Goal: Information Seeking & Learning: Learn about a topic

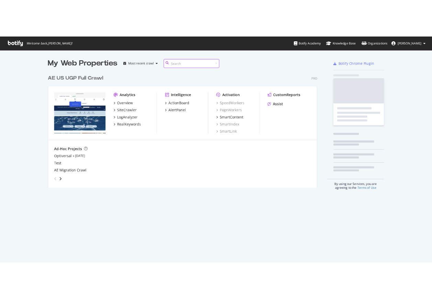
scroll to position [307, 588]
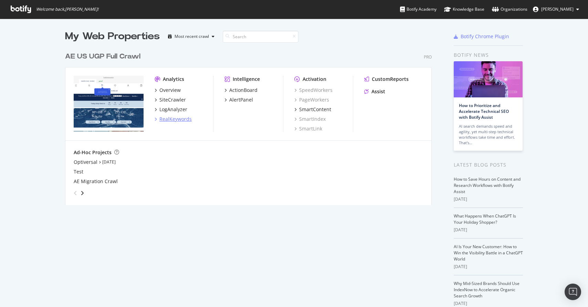
click at [176, 119] on div "RealKeywords" at bounding box center [175, 119] width 32 height 7
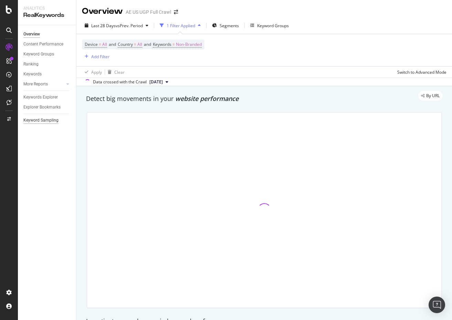
drag, startPoint x: 45, startPoint y: 95, endPoint x: 39, endPoint y: 122, distance: 28.3
click at [45, 95] on div "Keywords Explorer" at bounding box center [40, 97] width 34 height 7
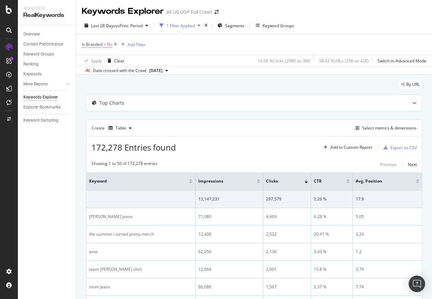
click at [117, 45] on icon at bounding box center [116, 44] width 6 height 7
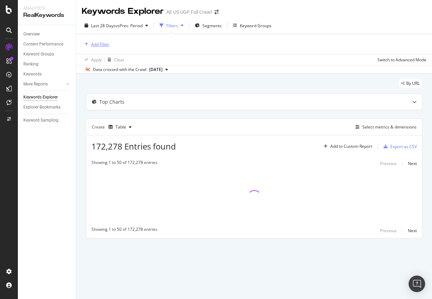
click at [96, 44] on div "Add Filter" at bounding box center [100, 44] width 18 height 6
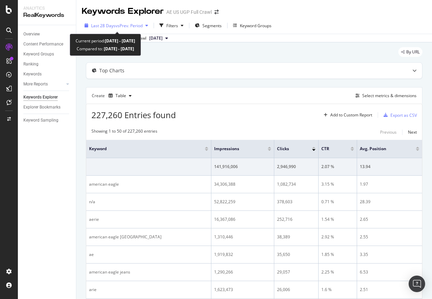
click at [119, 25] on span "vs Prev. Period" at bounding box center [129, 26] width 27 height 6
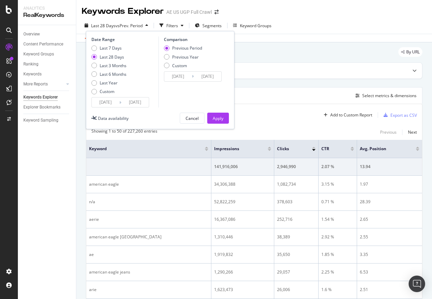
click at [107, 92] on div "Custom" at bounding box center [107, 91] width 15 height 6
click at [109, 103] on input "[DATE]" at bounding box center [106, 102] width 28 height 10
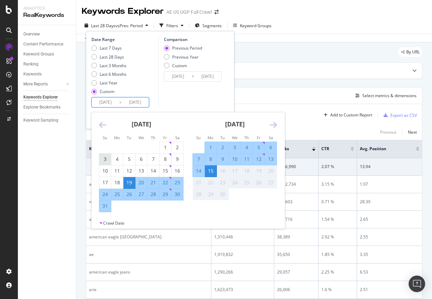
click at [100, 162] on div "3" at bounding box center [105, 159] width 12 height 7
type input "[DATE]"
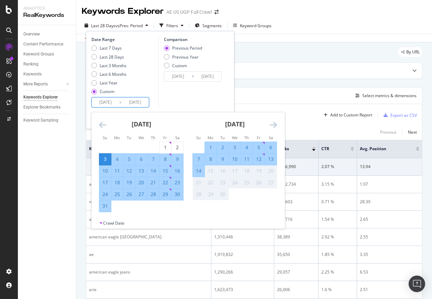
click at [141, 100] on input "[DATE]" at bounding box center [135, 102] width 28 height 10
click at [180, 194] on div "30" at bounding box center [178, 194] width 12 height 7
type input "[DATE]"
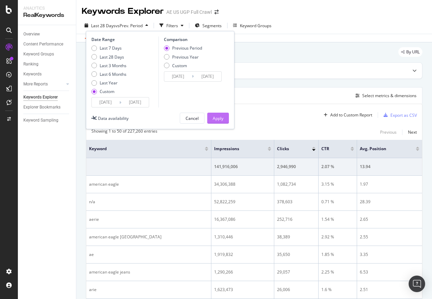
click at [221, 118] on div "Apply" at bounding box center [218, 118] width 11 height 6
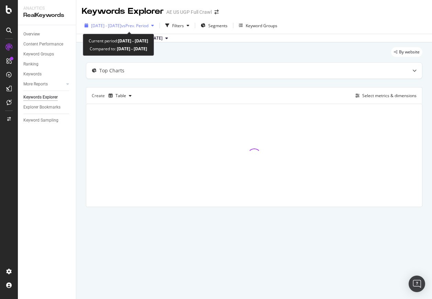
click at [148, 26] on span "vs Prev. Period" at bounding box center [134, 26] width 27 height 6
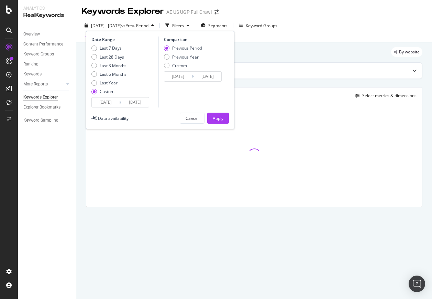
drag, startPoint x: 182, startPoint y: 56, endPoint x: 212, endPoint y: 107, distance: 58.6
click at [182, 56] on div "Previous Year" at bounding box center [185, 57] width 26 height 6
type input "[DATE]"
click at [221, 118] on div "Apply" at bounding box center [218, 118] width 11 height 6
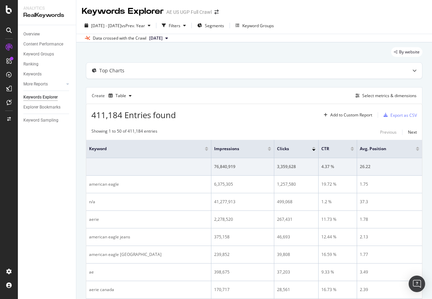
click at [376, 94] on div "Select metrics & dimensions" at bounding box center [390, 96] width 54 height 6
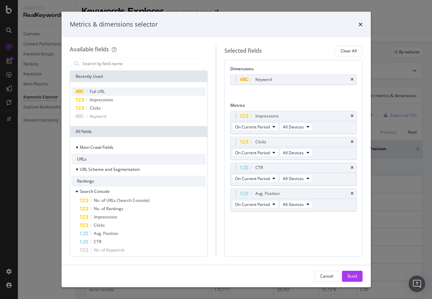
click at [137, 91] on div "Full URL" at bounding box center [139, 91] width 135 height 8
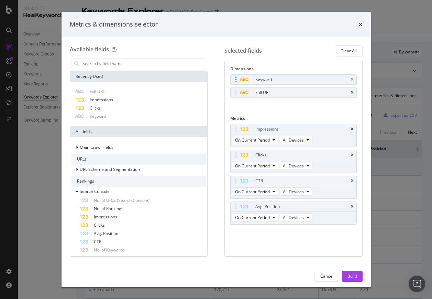
click at [352, 80] on icon "times" at bounding box center [352, 79] width 3 height 4
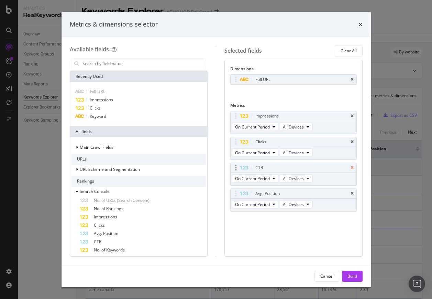
click at [353, 165] on icon "times" at bounding box center [352, 167] width 3 height 4
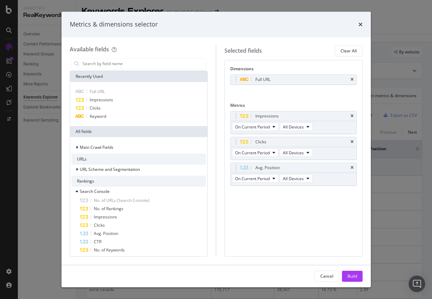
click at [353, 165] on icon "times" at bounding box center [352, 167] width 3 height 4
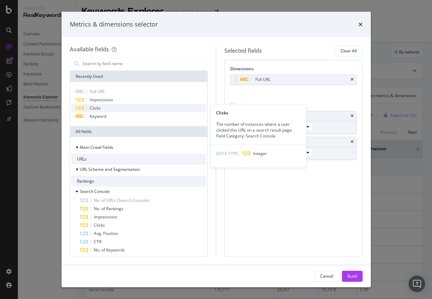
click at [111, 110] on div "Clicks" at bounding box center [139, 108] width 135 height 8
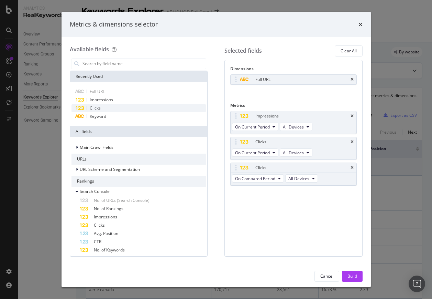
click at [111, 110] on div "Clicks" at bounding box center [139, 108] width 135 height 8
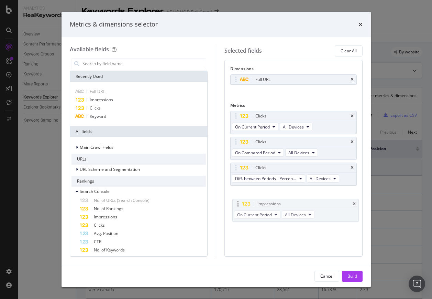
drag, startPoint x: 236, startPoint y: 121, endPoint x: 233, endPoint y: 193, distance: 72.7
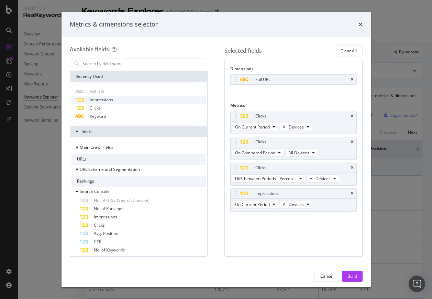
click at [107, 99] on span "Impressions" at bounding box center [101, 100] width 23 height 6
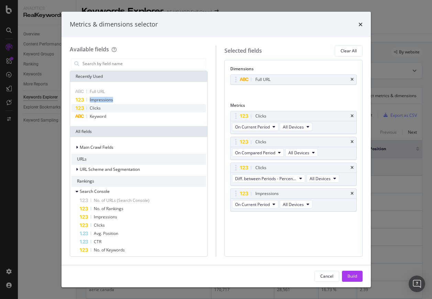
drag, startPoint x: 107, startPoint y: 99, endPoint x: 121, endPoint y: 105, distance: 15.4
click at [106, 99] on span "Impressions" at bounding box center [101, 100] width 23 height 6
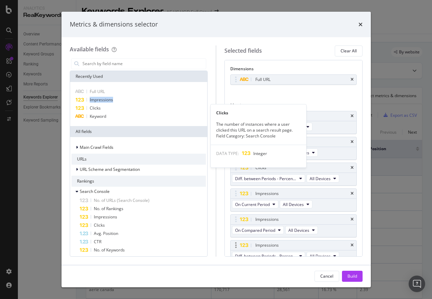
scroll to position [7, 0]
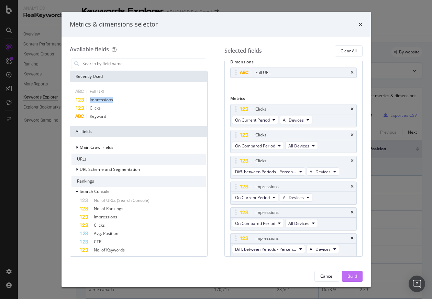
click at [354, 277] on div "Build" at bounding box center [353, 276] width 10 height 6
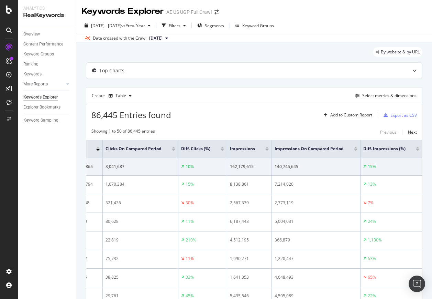
scroll to position [0, 186]
click at [181, 28] on div "Filters" at bounding box center [175, 26] width 12 height 6
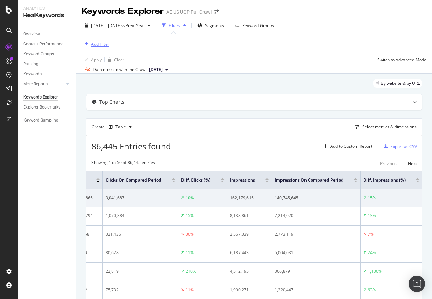
click at [94, 43] on div "Add Filter" at bounding box center [100, 44] width 18 height 6
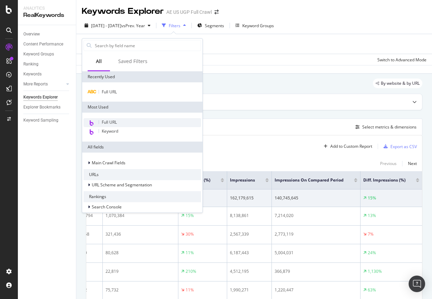
click at [112, 121] on span "Full URL" at bounding box center [109, 122] width 15 height 6
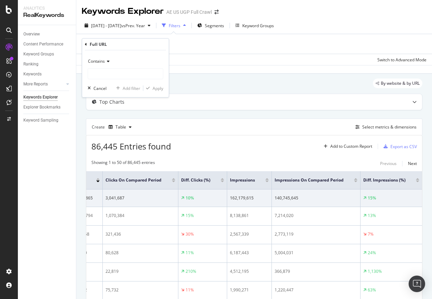
click at [101, 62] on span "Contains" at bounding box center [96, 61] width 17 height 6
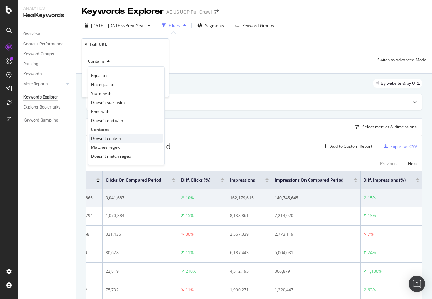
click at [116, 136] on span "Doesn't contain" at bounding box center [106, 138] width 30 height 6
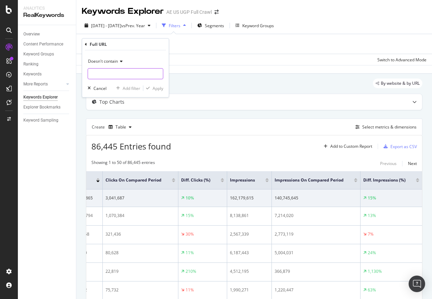
click at [116, 74] on input "text" at bounding box center [125, 73] width 75 height 11
type input "aerie"
click at [156, 89] on div "Apply" at bounding box center [158, 88] width 11 height 6
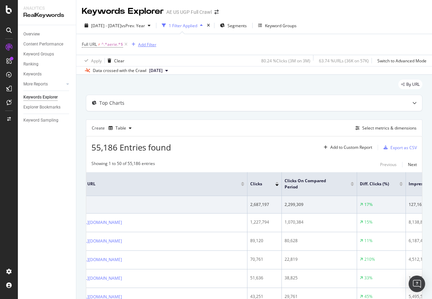
click at [147, 43] on div "Add Filter" at bounding box center [147, 45] width 18 height 6
drag, startPoint x: 295, startPoint y: 42, endPoint x: 297, endPoint y: 31, distance: 11.5
click at [295, 42] on div "Full URL ≠ ^.*aerie.*$ Add Filter" at bounding box center [254, 44] width 345 height 21
click at [296, 26] on div "Keyword Groups" at bounding box center [281, 26] width 32 height 6
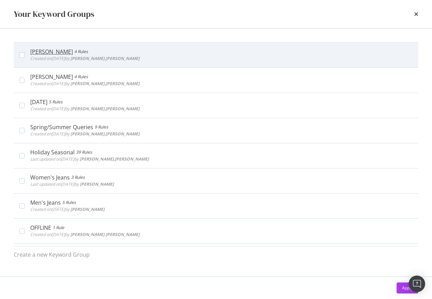
click at [18, 53] on div "[PERSON_NAME] 4 Rules Created on [DATE] by [PERSON_NAME].[PERSON_NAME]" at bounding box center [216, 54] width 405 height 25
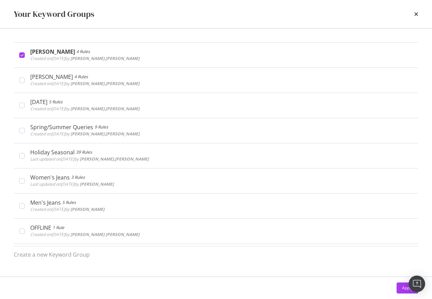
drag, startPoint x: 403, startPoint y: 290, endPoint x: 271, endPoint y: 214, distance: 152.1
click at [403, 289] on div "Apply" at bounding box center [408, 288] width 11 height 6
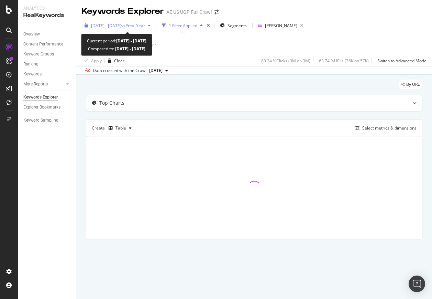
click at [117, 28] on div "[DATE] - [DATE] vs Prev. Year" at bounding box center [118, 25] width 72 height 10
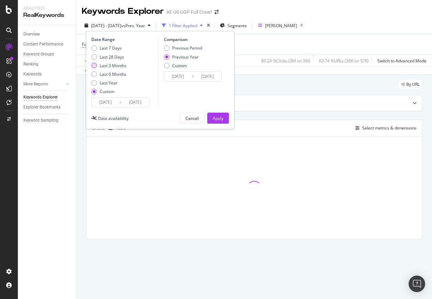
click at [115, 64] on div "Last 3 Months" at bounding box center [113, 66] width 27 height 6
type input "[DATE]"
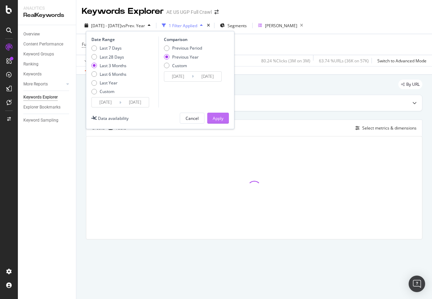
click at [219, 120] on div "Apply" at bounding box center [218, 118] width 11 height 6
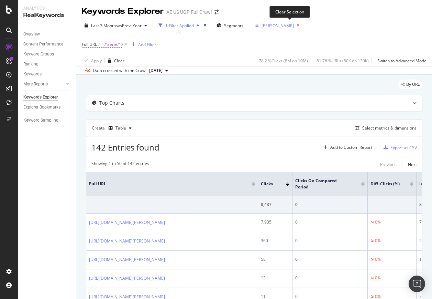
click at [294, 25] on icon "button" at bounding box center [298, 26] width 9 height 10
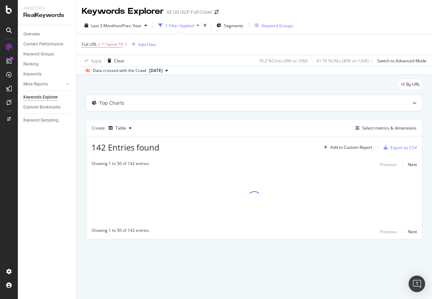
click at [282, 24] on div "Keyword Groups" at bounding box center [278, 26] width 32 height 6
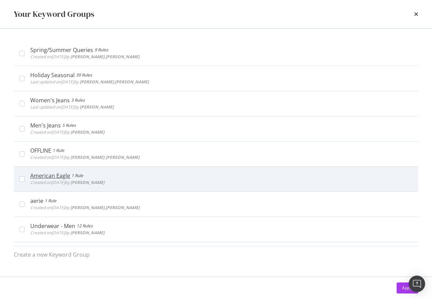
scroll to position [79, 0]
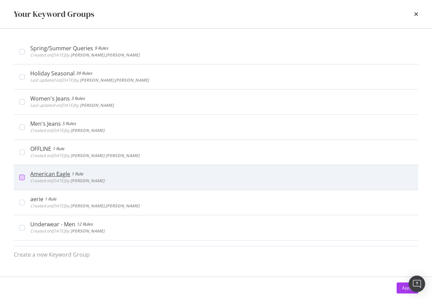
click at [23, 176] on div "modal" at bounding box center [22, 177] width 6 height 6
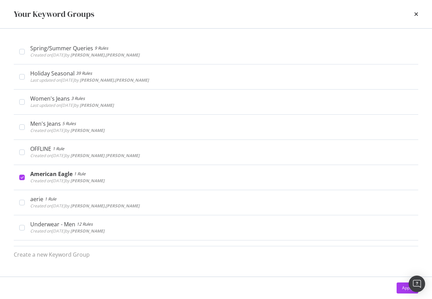
click at [402, 290] on button "Apply" at bounding box center [408, 287] width 22 height 11
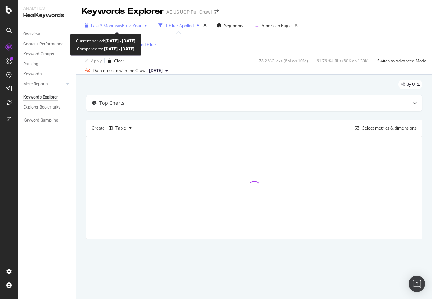
click at [102, 24] on span "Last 3 Months" at bounding box center [104, 26] width 27 height 6
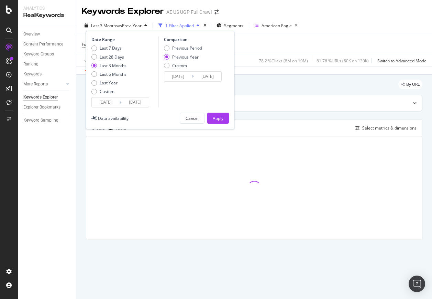
click at [112, 105] on input "[DATE]" at bounding box center [106, 102] width 28 height 10
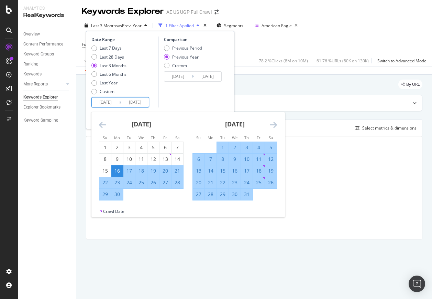
click at [270, 124] on icon "Move forward to switch to the next month." at bounding box center [273, 124] width 7 height 8
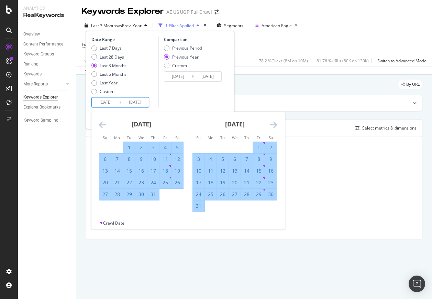
click at [273, 124] on icon "Move forward to switch to the next month." at bounding box center [273, 124] width 7 height 8
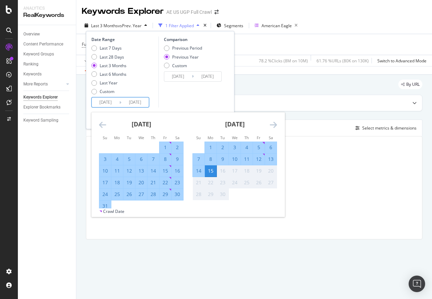
click at [102, 158] on div "3" at bounding box center [105, 159] width 12 height 7
type input "[DATE]"
click at [136, 101] on input "[DATE]" at bounding box center [135, 102] width 28 height 10
click at [180, 196] on div "30" at bounding box center [178, 194] width 12 height 7
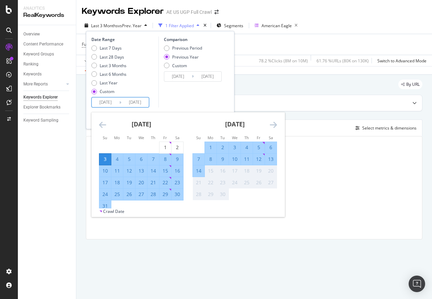
type input "[DATE]"
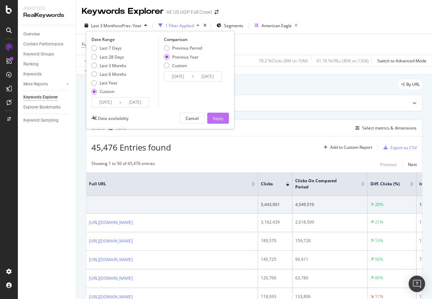
click at [219, 118] on div "Apply" at bounding box center [218, 118] width 11 height 6
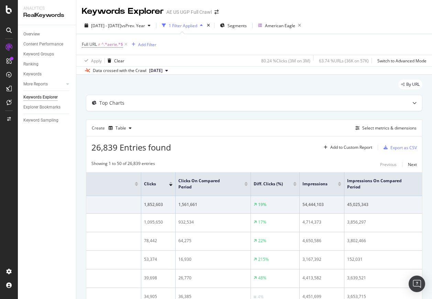
scroll to position [0, 189]
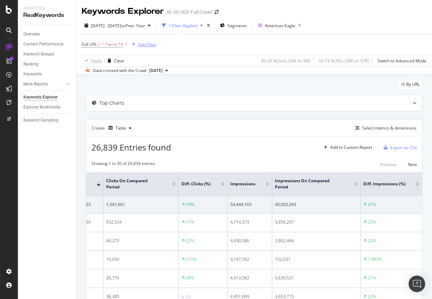
click at [144, 43] on div "Add Filter" at bounding box center [147, 45] width 18 height 6
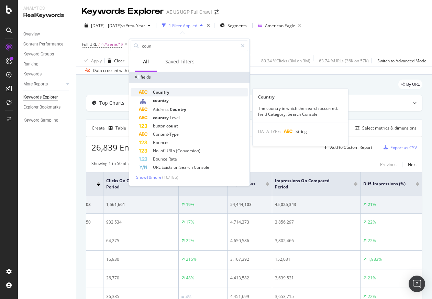
type input "coun"
click at [163, 94] on span "Country" at bounding box center [161, 92] width 17 height 6
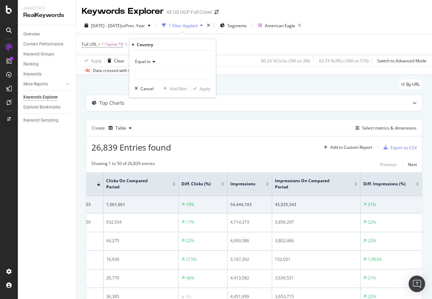
click at [149, 62] on span "Equal to" at bounding box center [142, 61] width 15 height 6
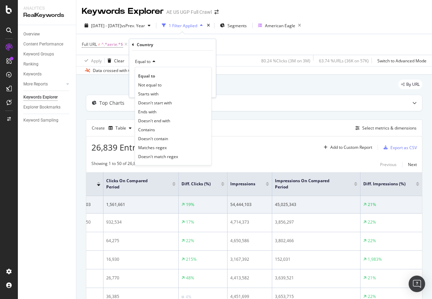
click at [174, 54] on div "Equal to Equal to Not equal to Starts with Doesn't start with Ends with Doesn't…" at bounding box center [172, 74] width 87 height 47
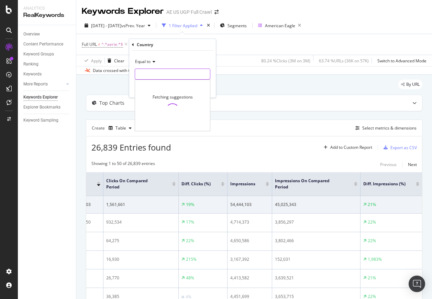
click at [163, 76] on input "text" at bounding box center [172, 73] width 75 height 11
type input "usa"
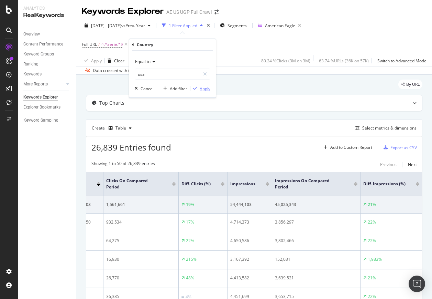
click at [197, 91] on div "Apply" at bounding box center [201, 88] width 20 height 6
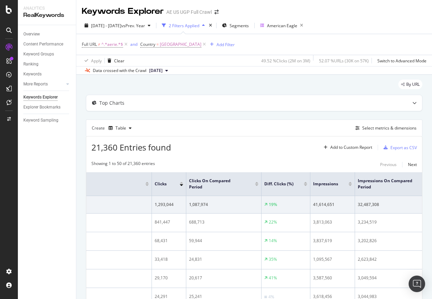
scroll to position [0, 189]
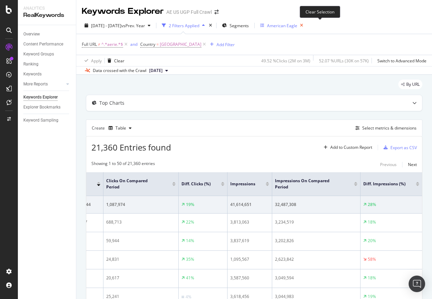
click at [306, 24] on icon "button" at bounding box center [302, 26] width 9 height 10
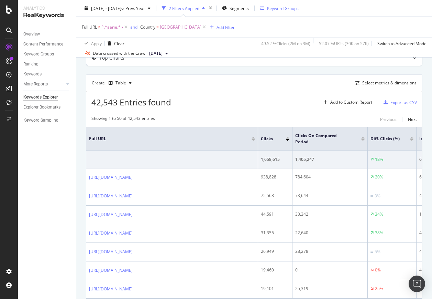
scroll to position [74, 0]
